Goal: Information Seeking & Learning: Learn about a topic

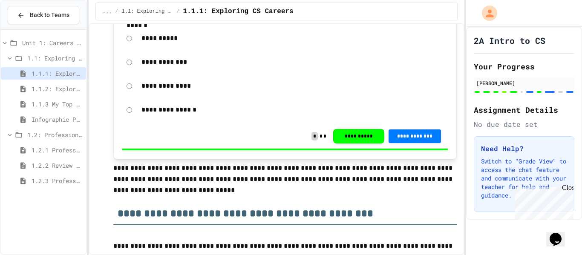
scroll to position [170, 0]
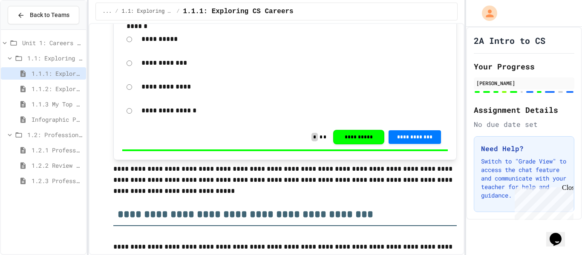
click at [46, 150] on span "1.2.1 Professional Communication" at bounding box center [57, 150] width 51 height 9
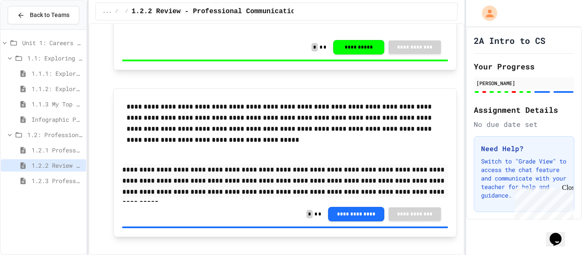
scroll to position [1832, 0]
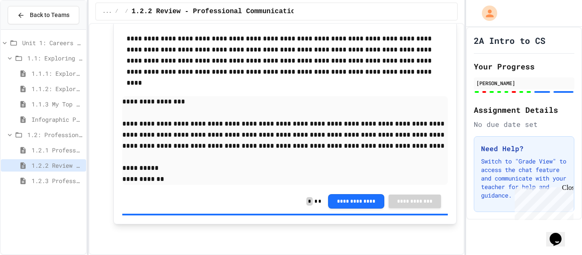
click at [42, 181] on span "1.2.3 Professional Communication Challenge" at bounding box center [57, 180] width 51 height 9
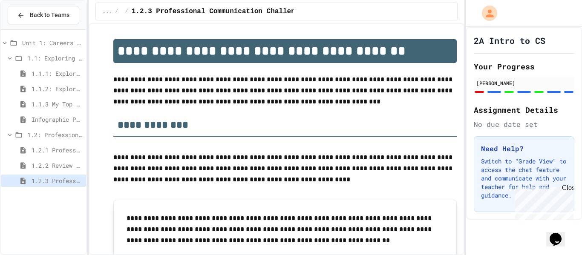
click at [43, 55] on span "1.1: Exploring CS Careers" at bounding box center [54, 58] width 55 height 9
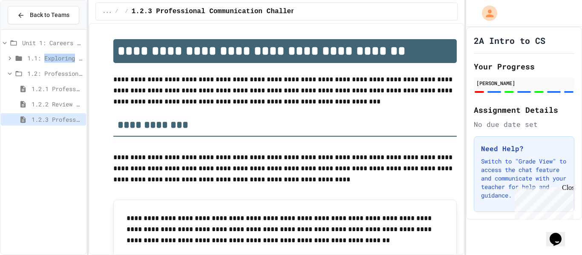
click at [43, 55] on span "1.1: Exploring CS Careers" at bounding box center [54, 58] width 55 height 9
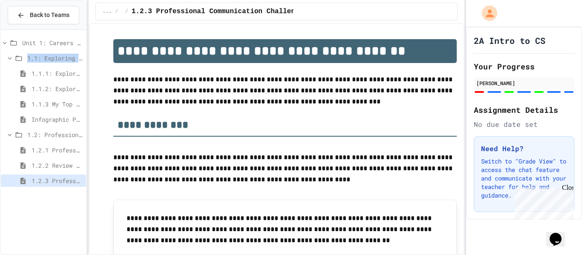
click at [43, 55] on span "1.1: Exploring CS Careers" at bounding box center [54, 58] width 55 height 9
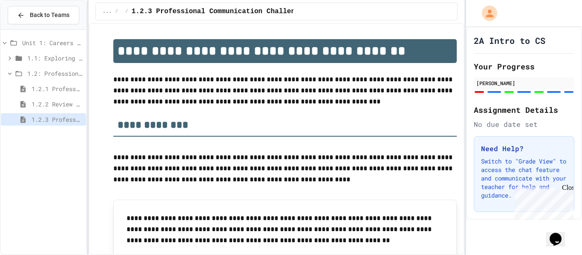
click at [41, 74] on span "1.2: Professional Communication" at bounding box center [54, 73] width 55 height 9
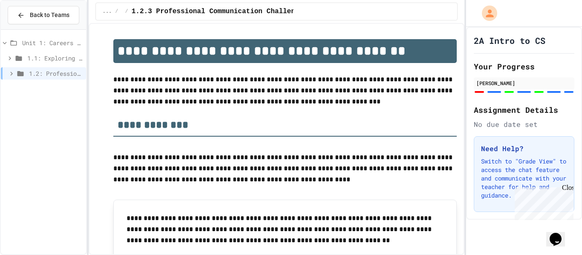
click at [33, 46] on span "Unit 1: Careers & Professionalism" at bounding box center [52, 42] width 61 height 9
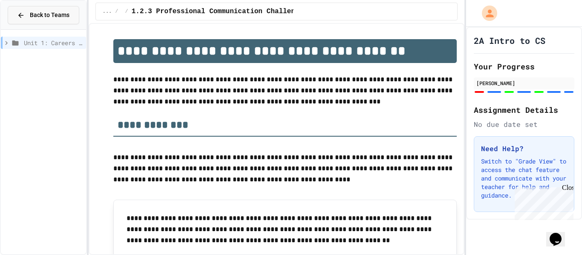
click at [35, 15] on span "Back to Teams" at bounding box center [50, 15] width 40 height 9
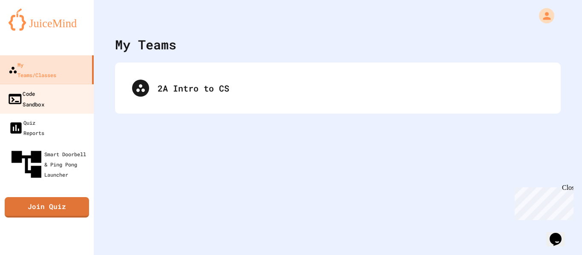
click at [35, 89] on link "Code Sandbox" at bounding box center [47, 99] width 97 height 30
